Goal: Navigation & Orientation: Find specific page/section

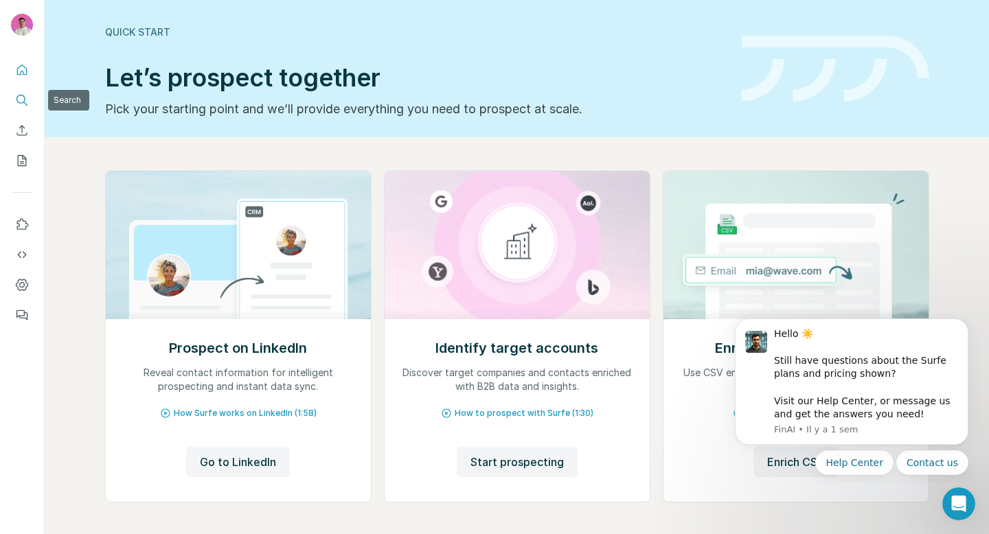
click at [25, 103] on icon "Search" at bounding box center [25, 104] width 4 height 4
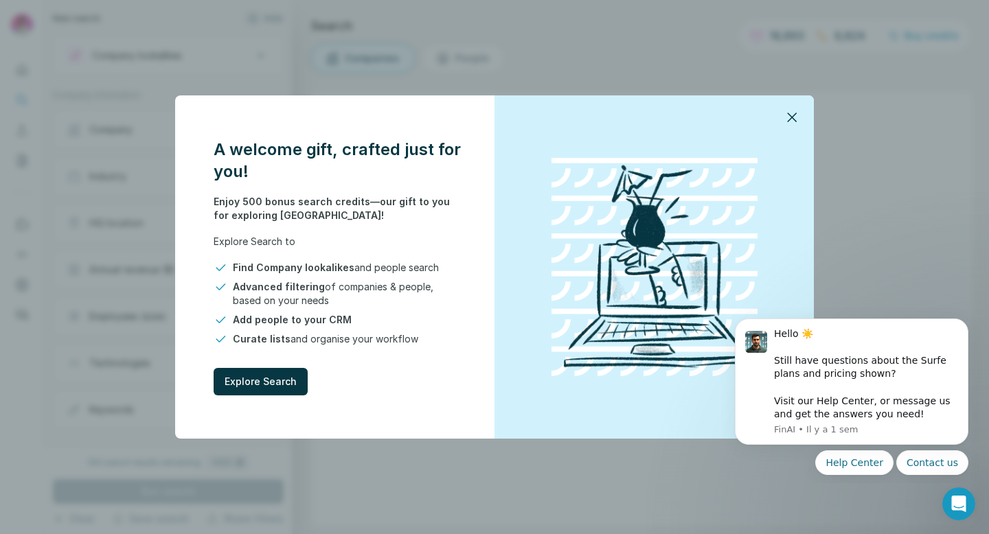
click at [797, 118] on icon "button" at bounding box center [792, 117] width 16 height 16
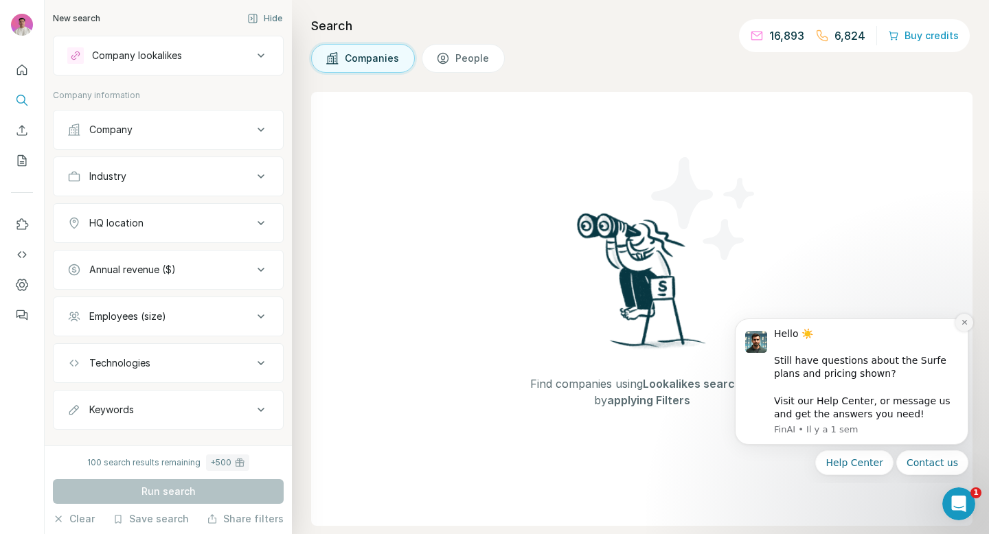
click at [963, 324] on icon "Dismiss notification" at bounding box center [965, 323] width 8 height 8
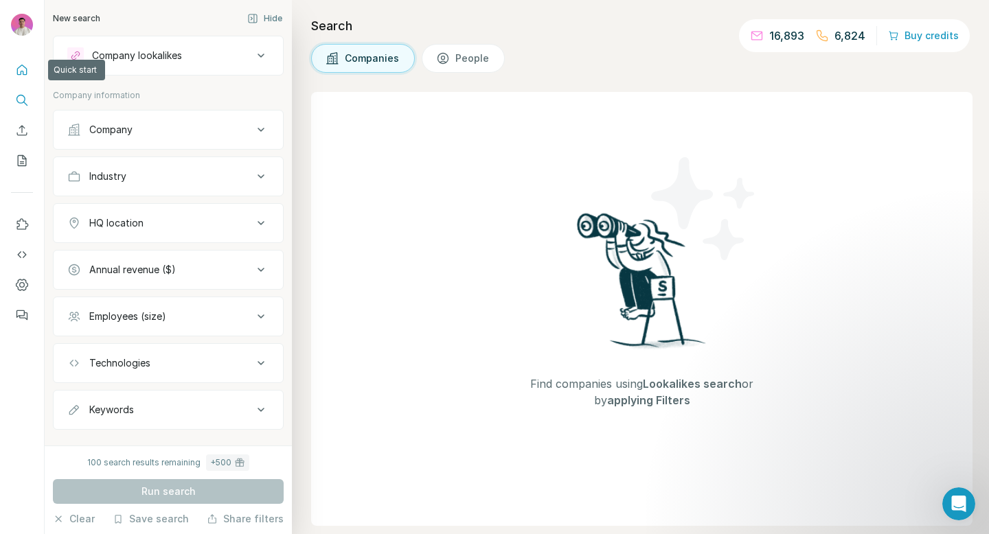
click at [25, 72] on icon "Quick start" at bounding box center [22, 70] width 14 height 14
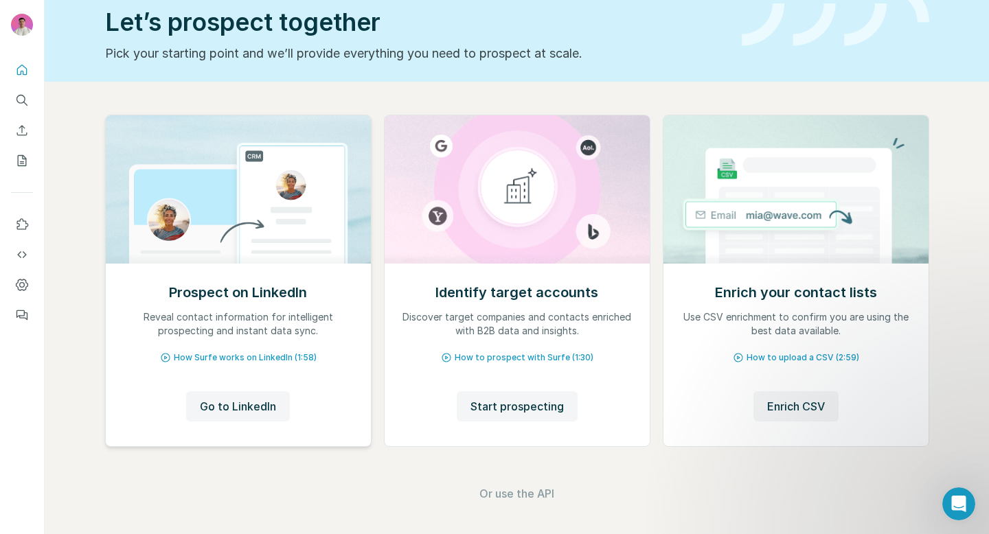
scroll to position [56, 0]
click at [26, 161] on icon "My lists" at bounding box center [22, 160] width 9 height 11
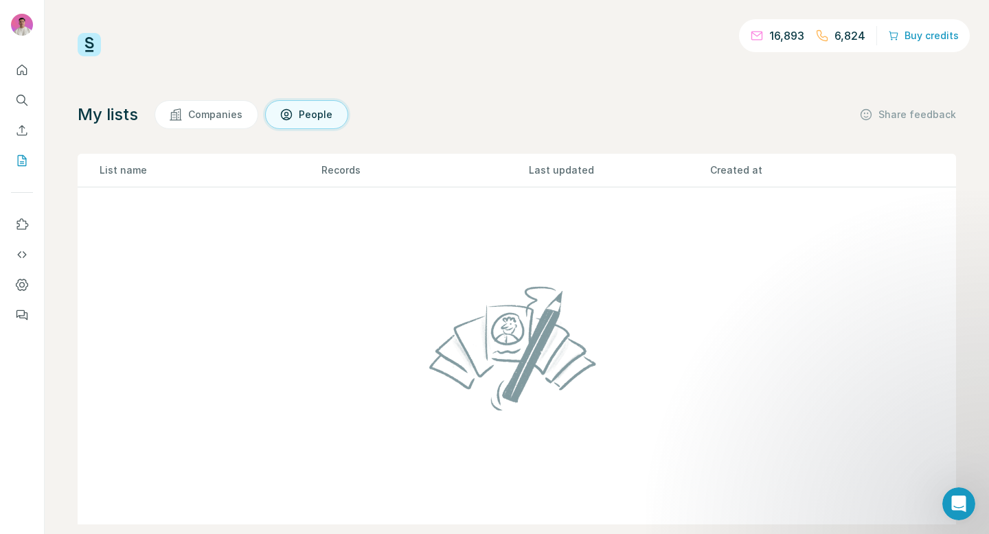
click at [227, 115] on span "Companies" at bounding box center [216, 115] width 56 height 14
click at [40, 210] on div at bounding box center [22, 188] width 44 height 278
click at [38, 222] on div at bounding box center [22, 188] width 44 height 278
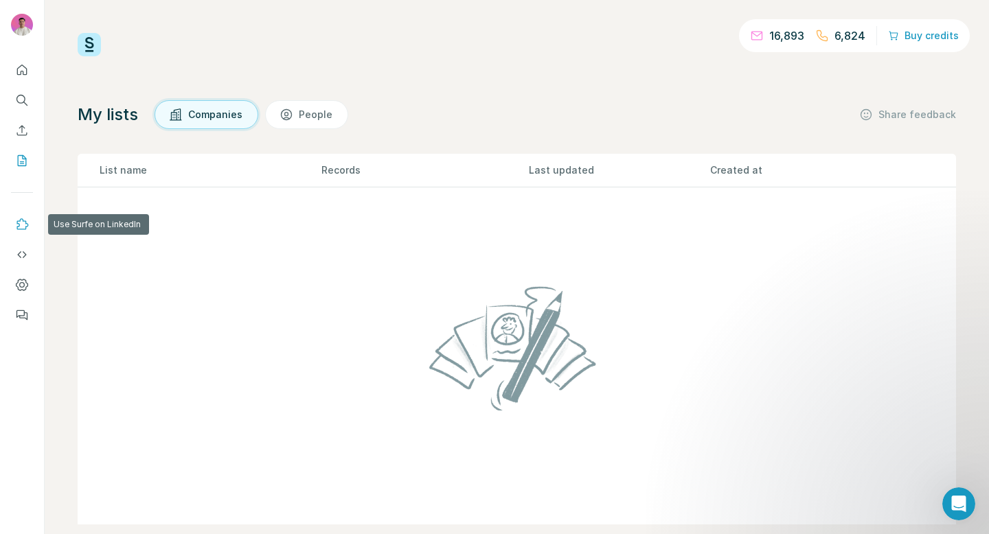
click at [24, 229] on icon "Use Surfe on LinkedIn" at bounding box center [23, 223] width 12 height 11
